Goal: Check status: Check status

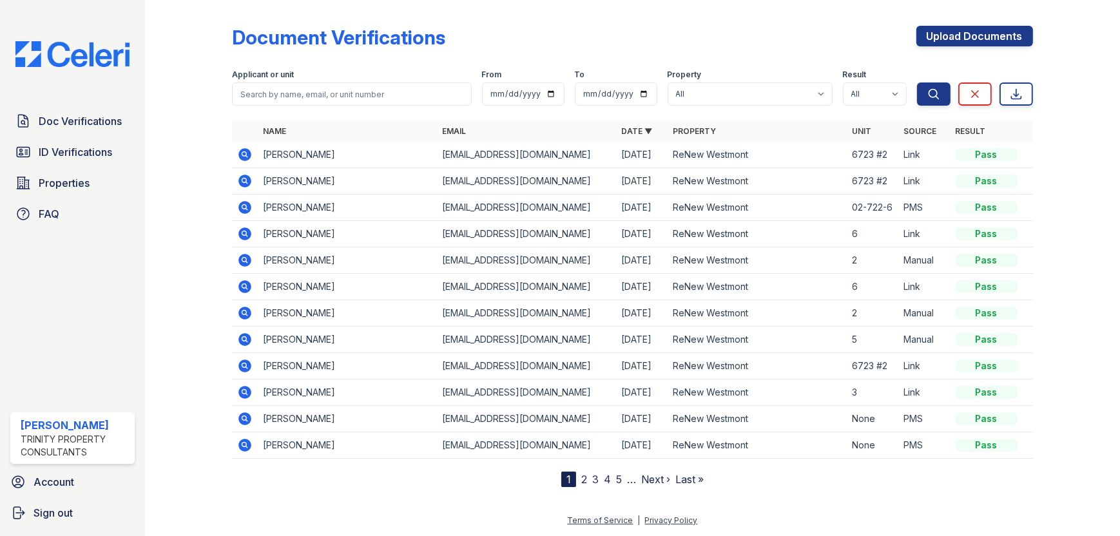
click at [238, 157] on icon at bounding box center [244, 154] width 15 height 15
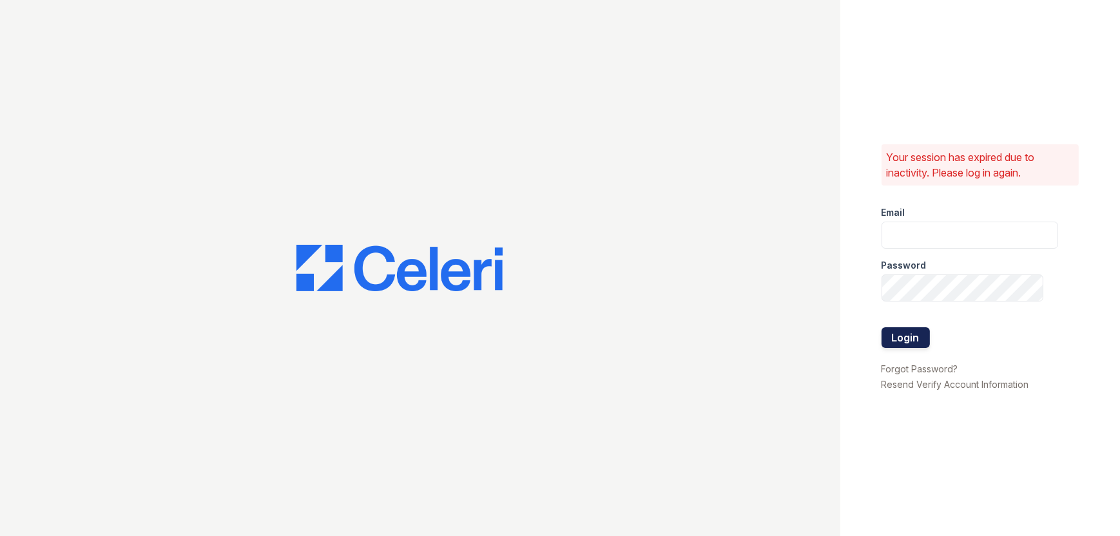
type input "llara@trinity-pm.com"
click at [921, 343] on button "Login" at bounding box center [906, 337] width 48 height 21
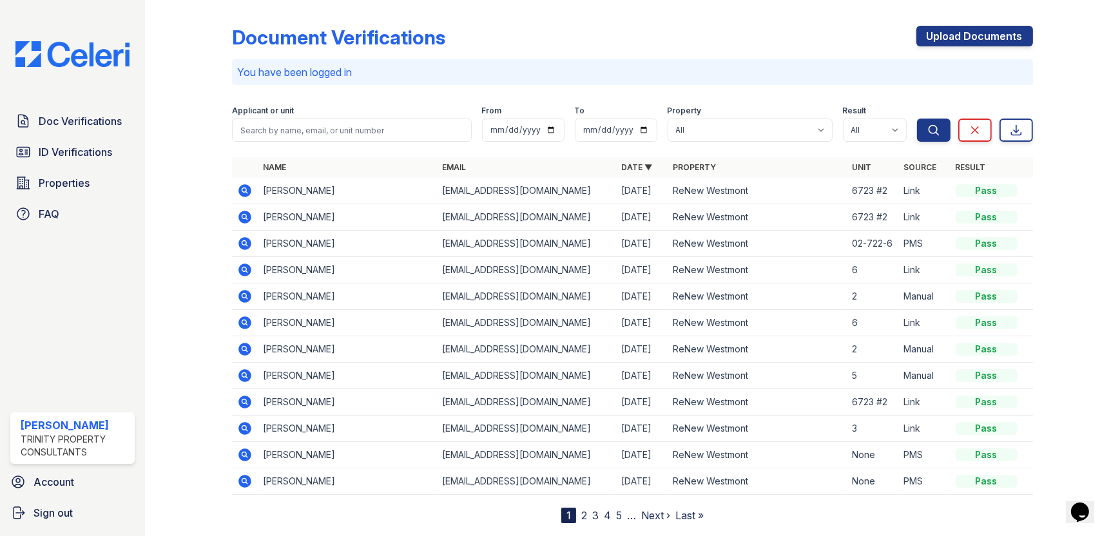
click at [240, 192] on icon at bounding box center [245, 190] width 13 height 13
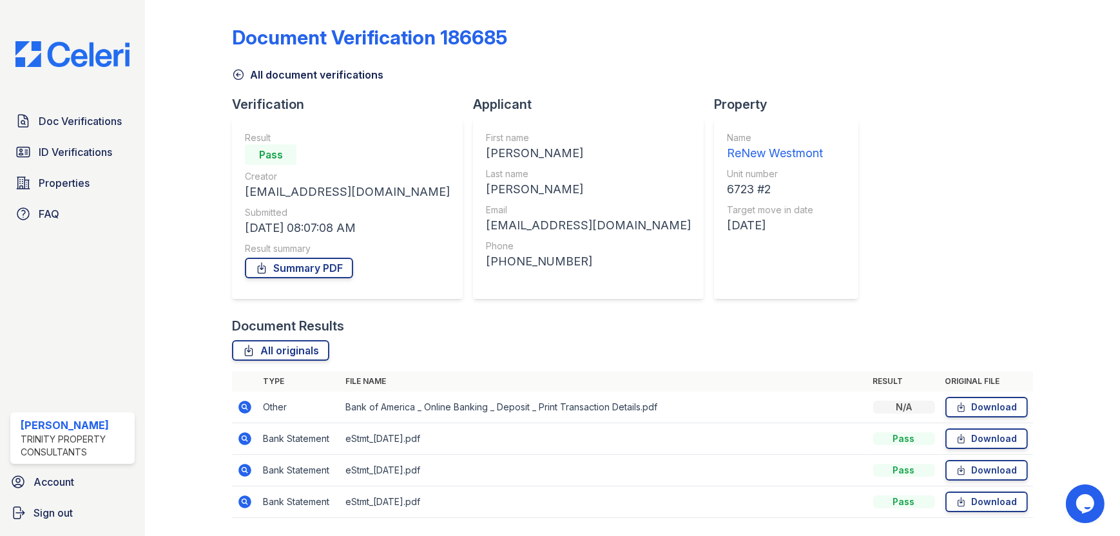
scroll to position [39, 0]
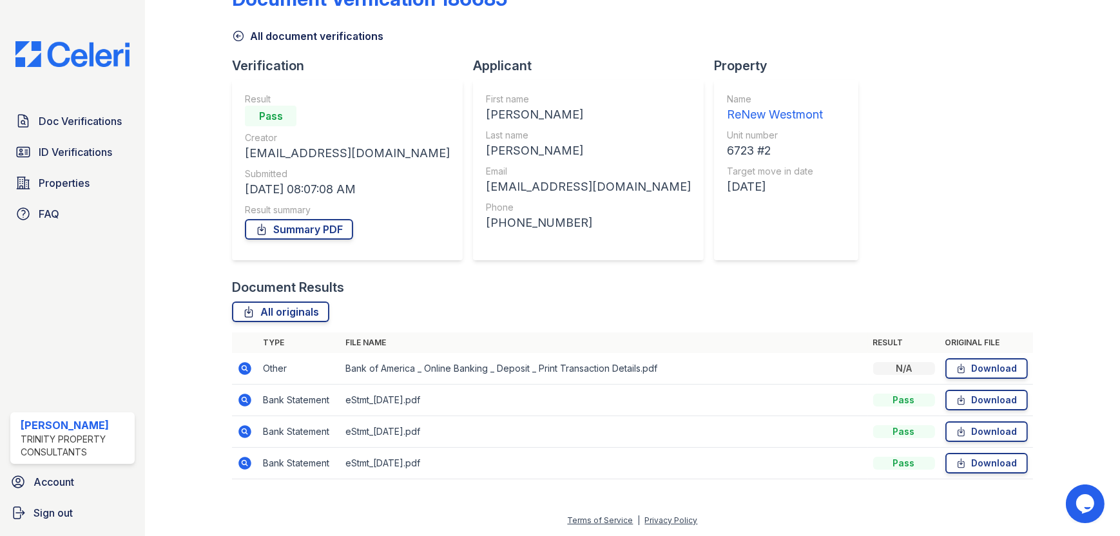
click at [244, 370] on icon at bounding box center [244, 368] width 15 height 15
